Goal: Find specific page/section: Find specific page/section

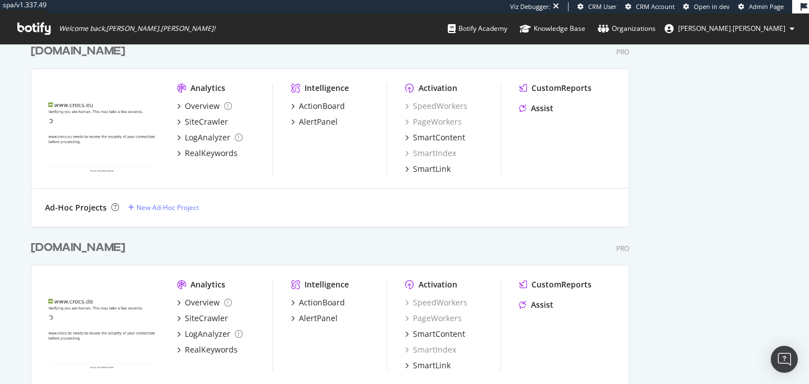
scroll to position [668, 0]
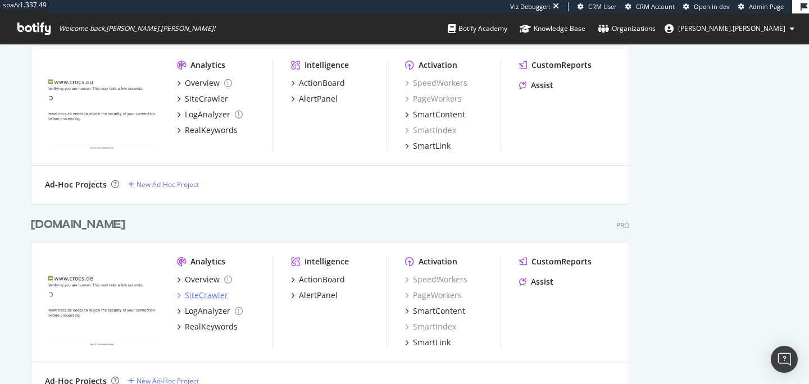
click at [210, 300] on div "SiteCrawler" at bounding box center [206, 295] width 43 height 11
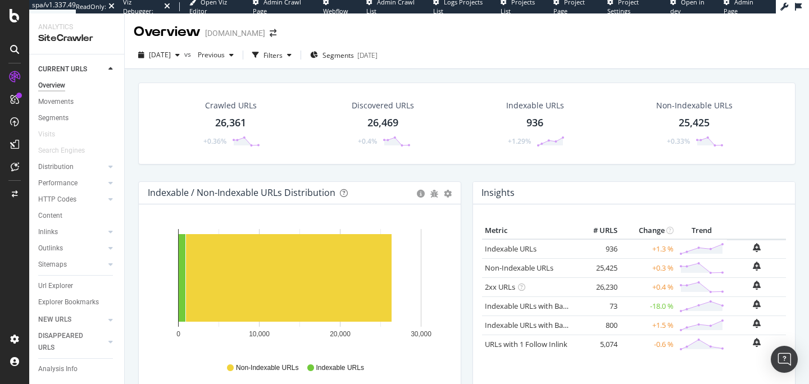
scroll to position [6, 0]
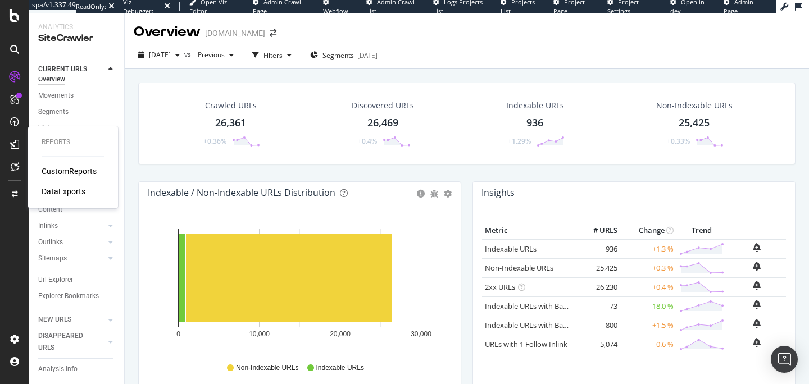
click at [90, 175] on div "CustomReports" at bounding box center [69, 171] width 55 height 11
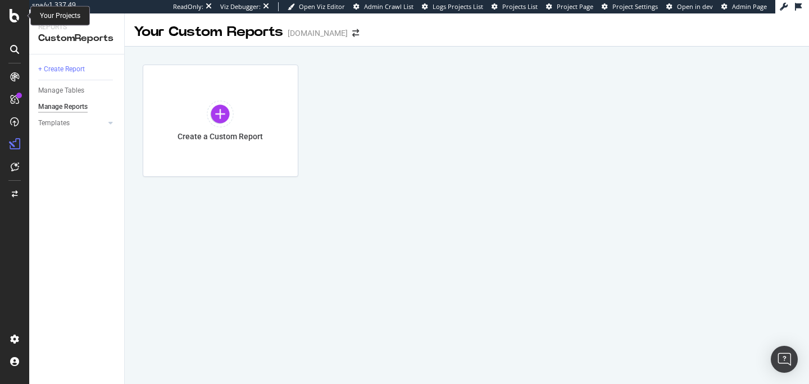
click at [22, 15] on div at bounding box center [14, 15] width 27 height 13
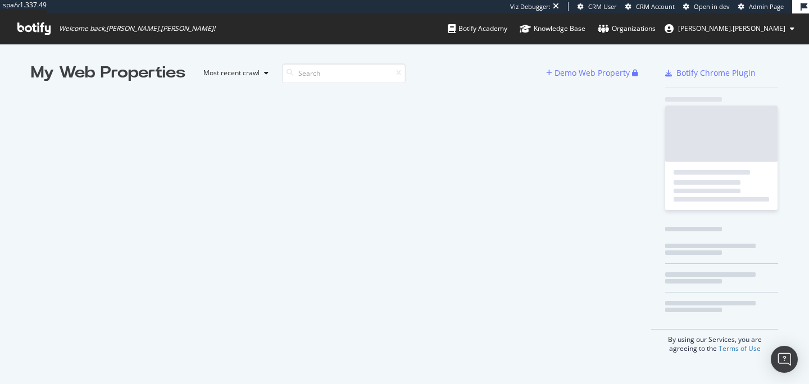
scroll to position [384, 809]
